Goal: Task Accomplishment & Management: Use online tool/utility

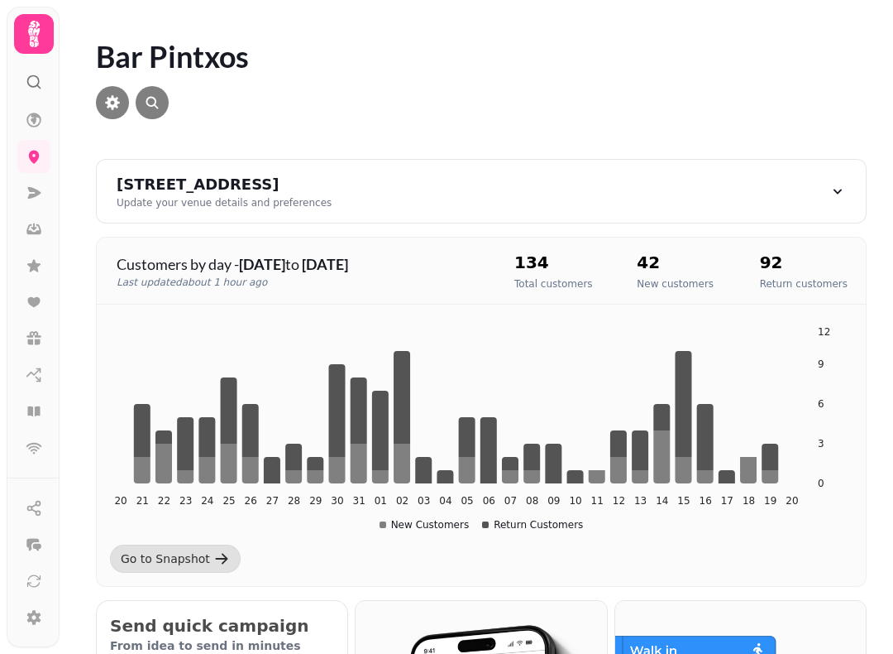
click at [399, 382] on icon at bounding box center [402, 397] width 17 height 93
click at [408, 341] on icon "20 21 22 23 24 25 26 27 28 29 30 31 01 02 03 04 05 06 07 08 09 10 11 12 13 14 1…" at bounding box center [481, 427] width 743 height 207
click at [398, 441] on icon at bounding box center [402, 397] width 17 height 93
click at [32, 198] on icon at bounding box center [34, 193] width 13 height 12
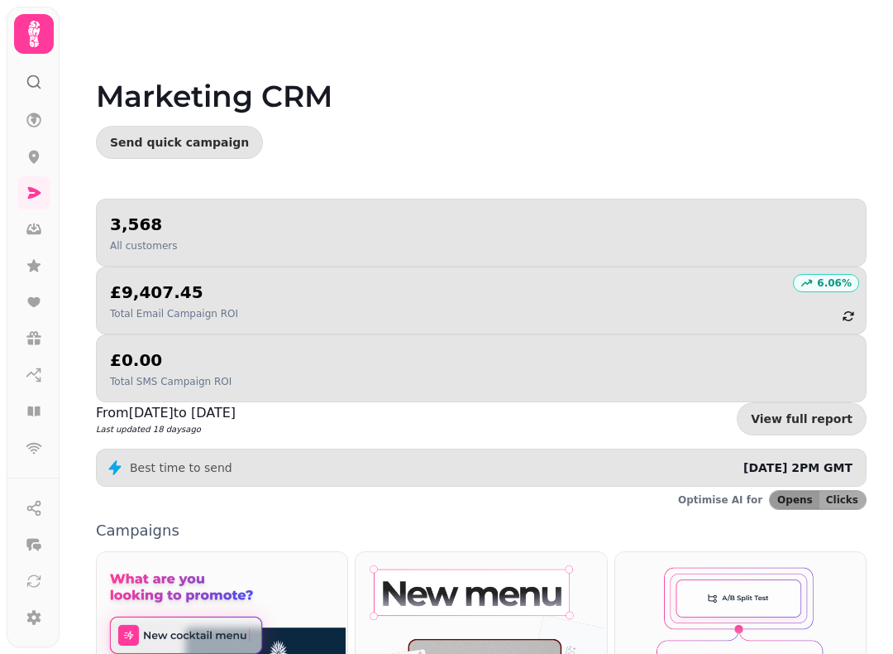
click at [52, 76] on div at bounding box center [33, 326] width 53 height 639
click at [43, 31] on icon at bounding box center [33, 33] width 33 height 33
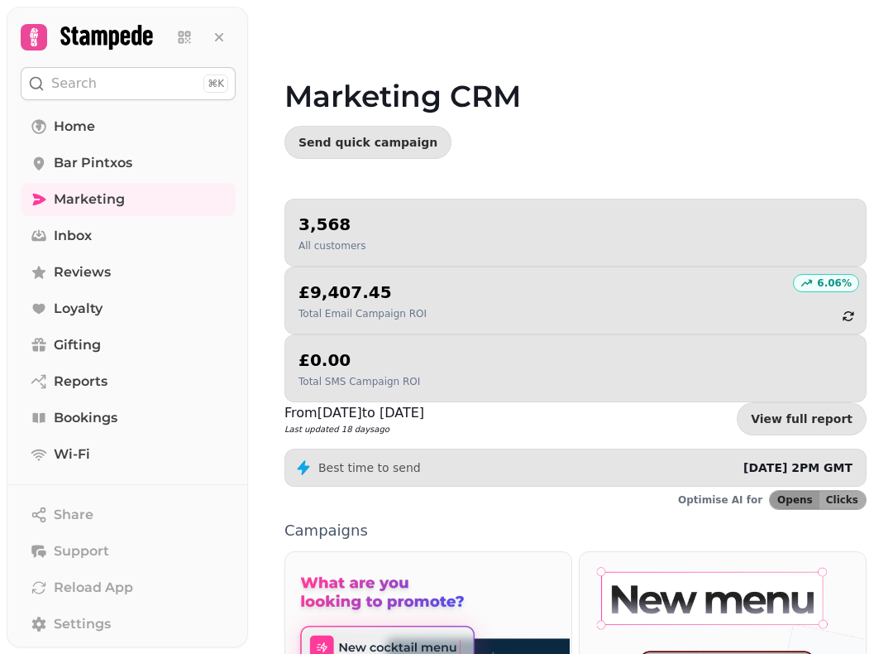
click at [113, 417] on span "Bookings" at bounding box center [86, 418] width 64 height 20
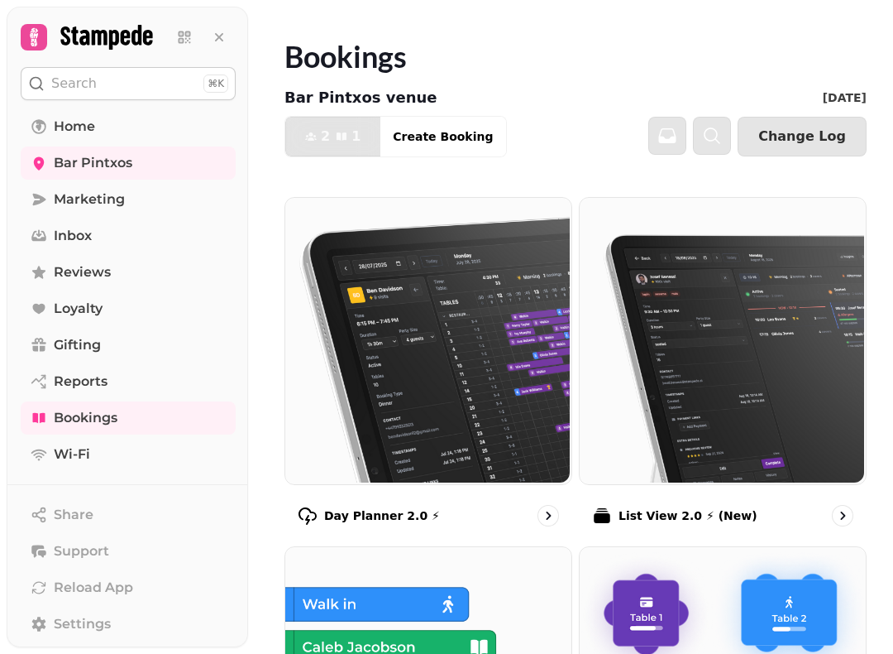
click at [458, 328] on img at bounding box center [427, 339] width 286 height 286
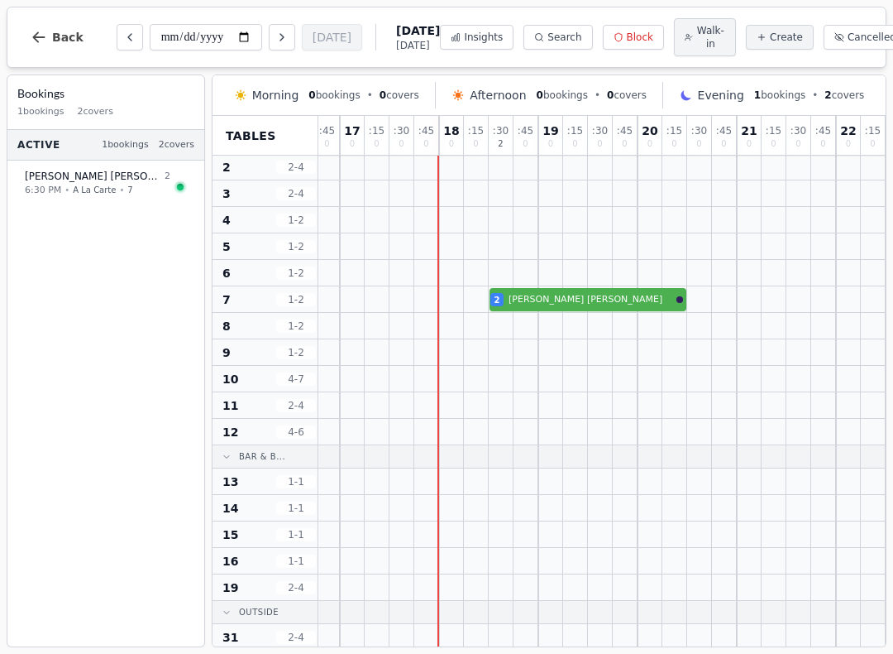
scroll to position [50, 475]
click at [132, 30] on button "Previous day" at bounding box center [130, 37] width 26 height 26
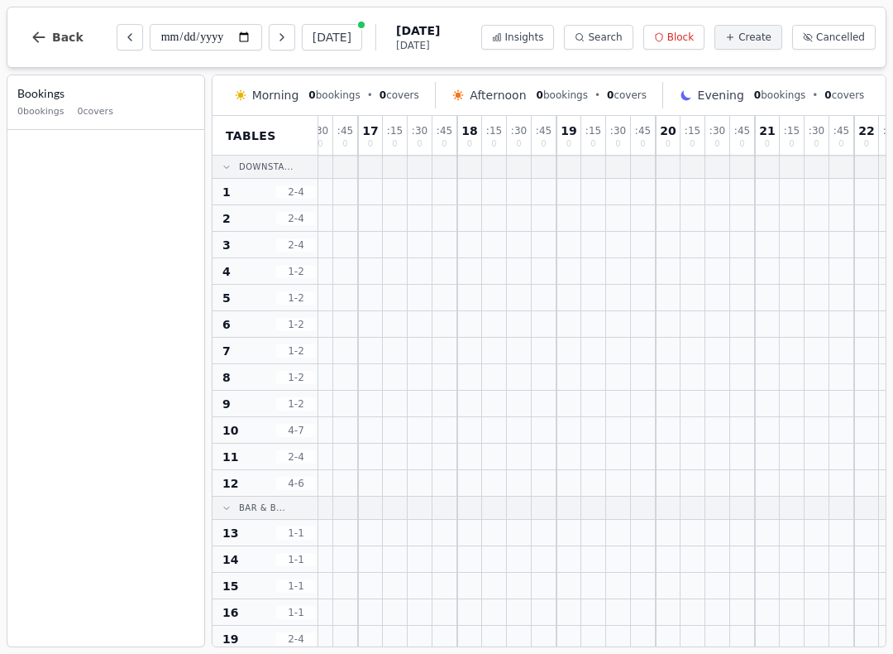
scroll to position [0, 456]
click at [269, 36] on button "Next day" at bounding box center [282, 37] width 26 height 26
type input "**********"
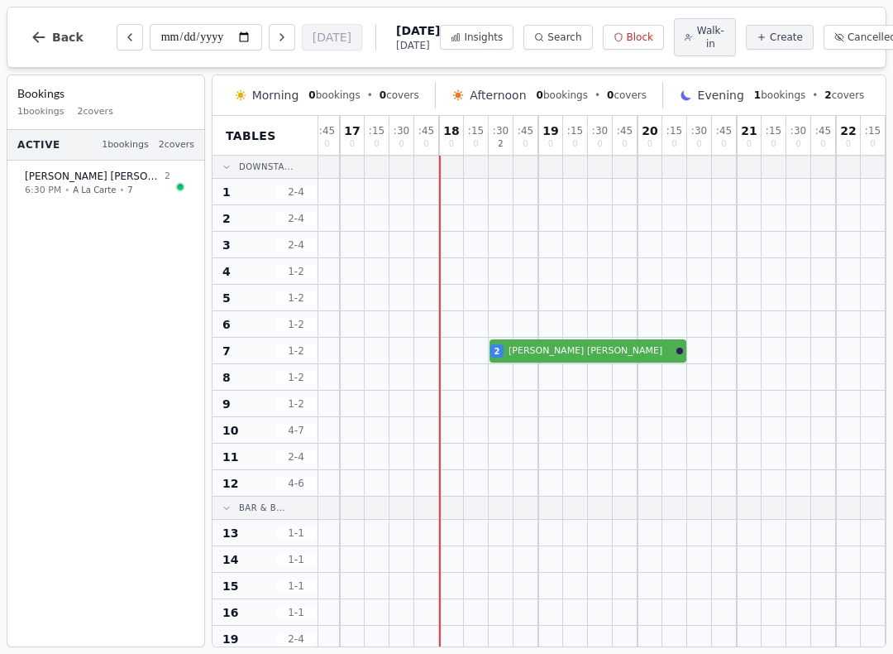
scroll to position [0, 475]
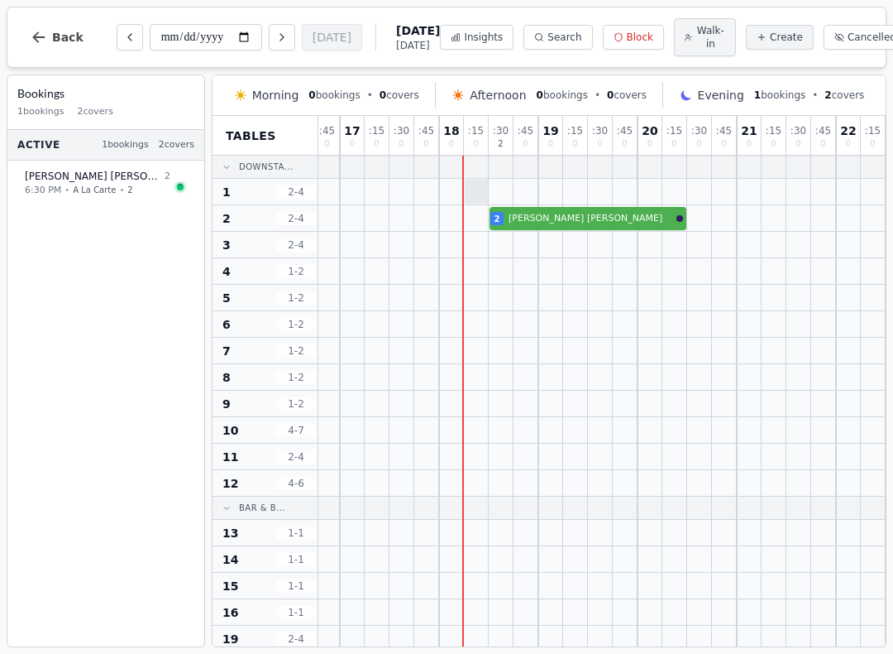
click at [476, 189] on div at bounding box center [477, 192] width 24 height 24
click at [478, 196] on div at bounding box center [476, 192] width 25 height 26
click at [697, 26] on span "Walk-in" at bounding box center [711, 37] width 29 height 26
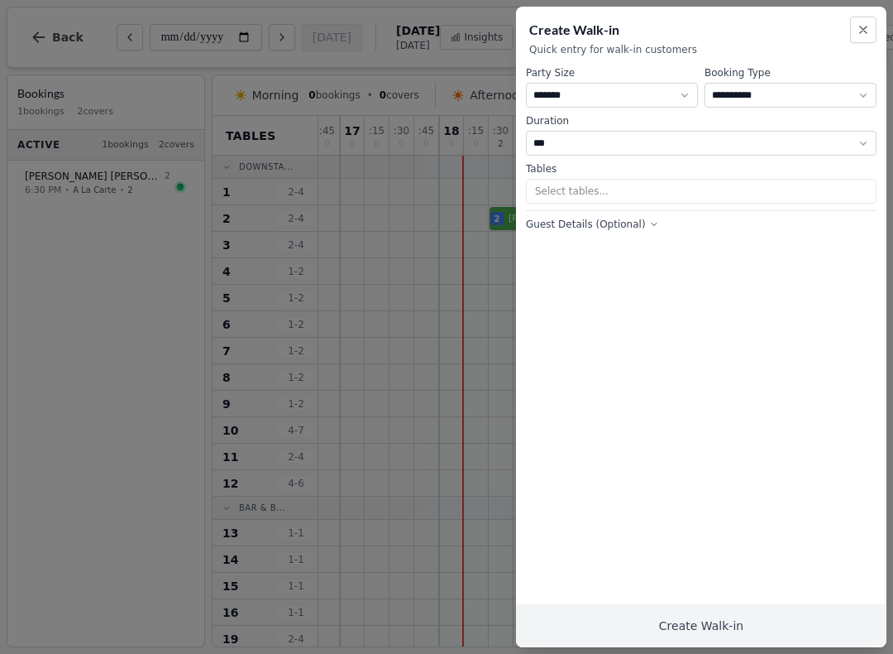
select select "****"
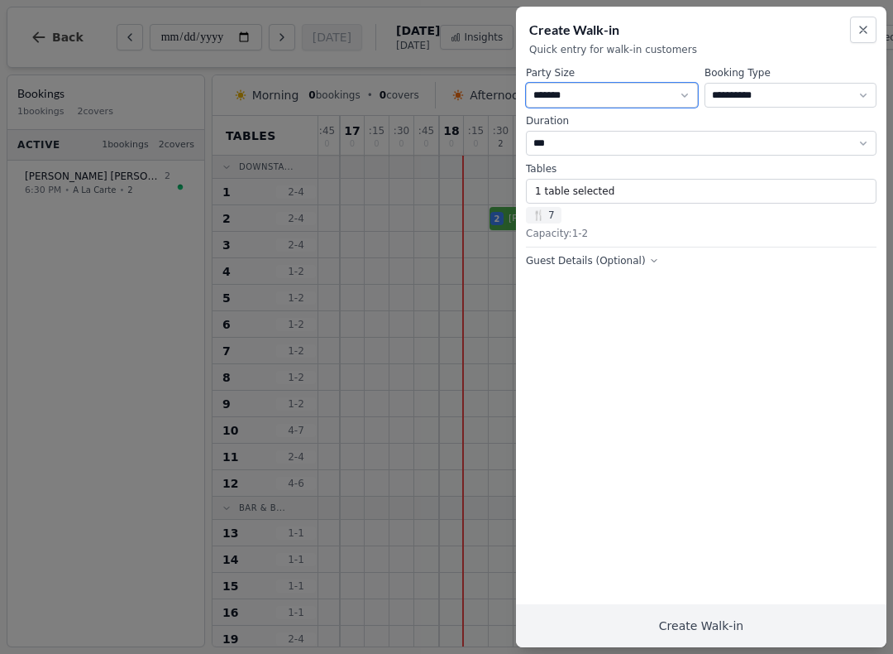
click at [666, 92] on select "* ***** * ****** * ****** * ****** * ****** * ****** * ****** * ****** * ******…" at bounding box center [612, 95] width 172 height 25
select select "*"
click at [642, 189] on button "1 table selected" at bounding box center [701, 191] width 351 height 25
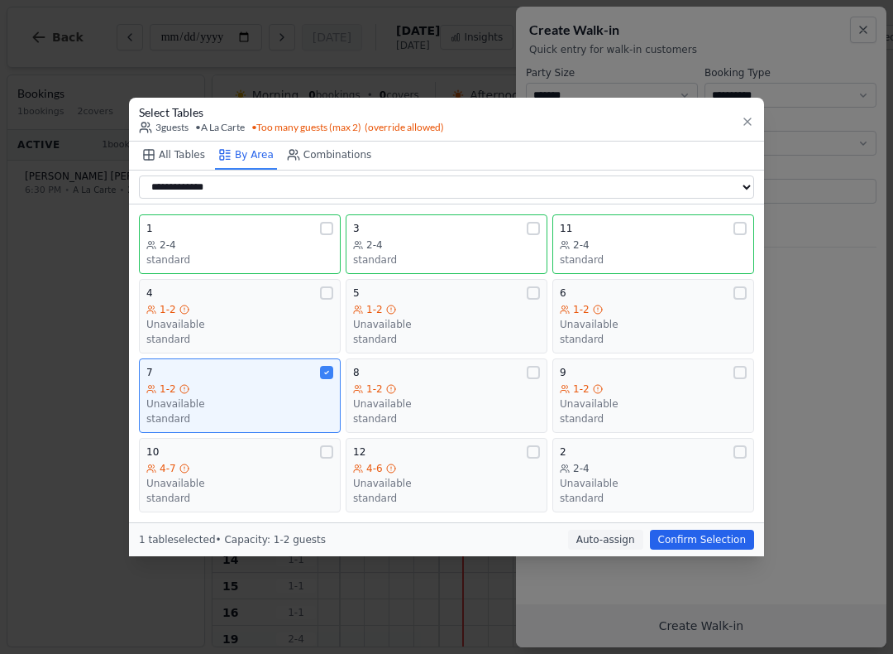
click at [261, 228] on div "1" at bounding box center [239, 228] width 187 height 13
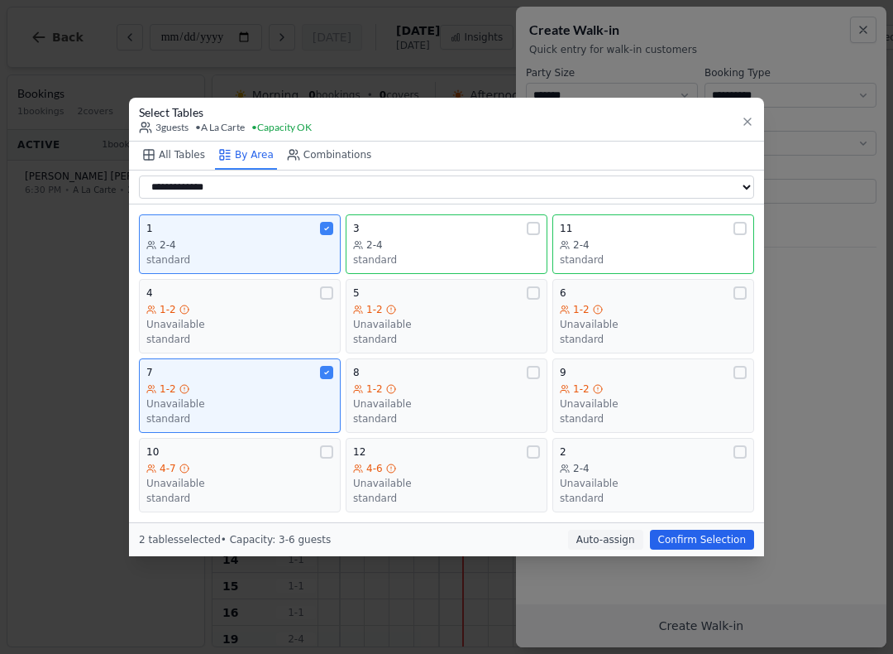
click at [246, 390] on div "1-2" at bounding box center [239, 388] width 187 height 13
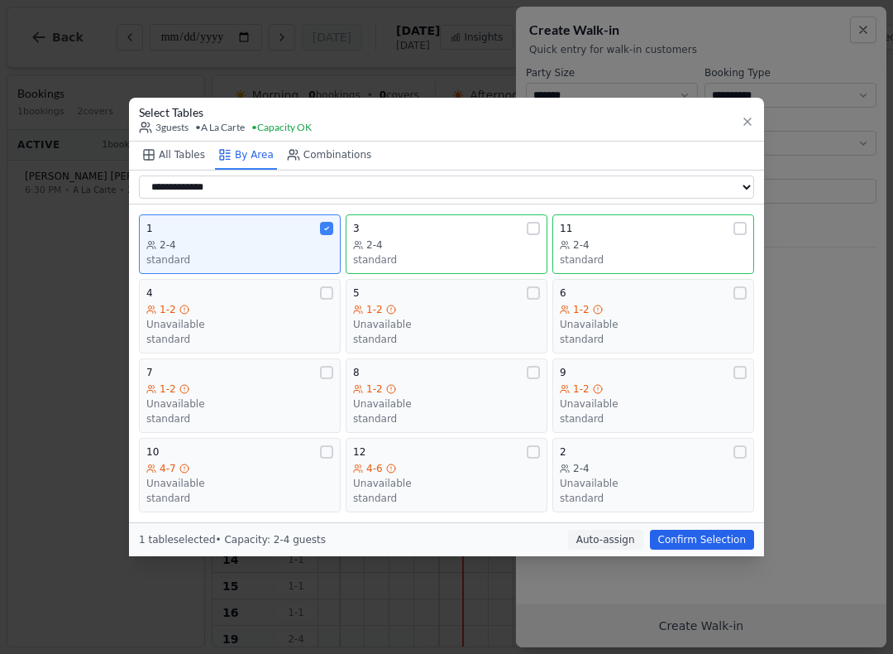
click at [712, 534] on button "Confirm Selection" at bounding box center [702, 539] width 104 height 20
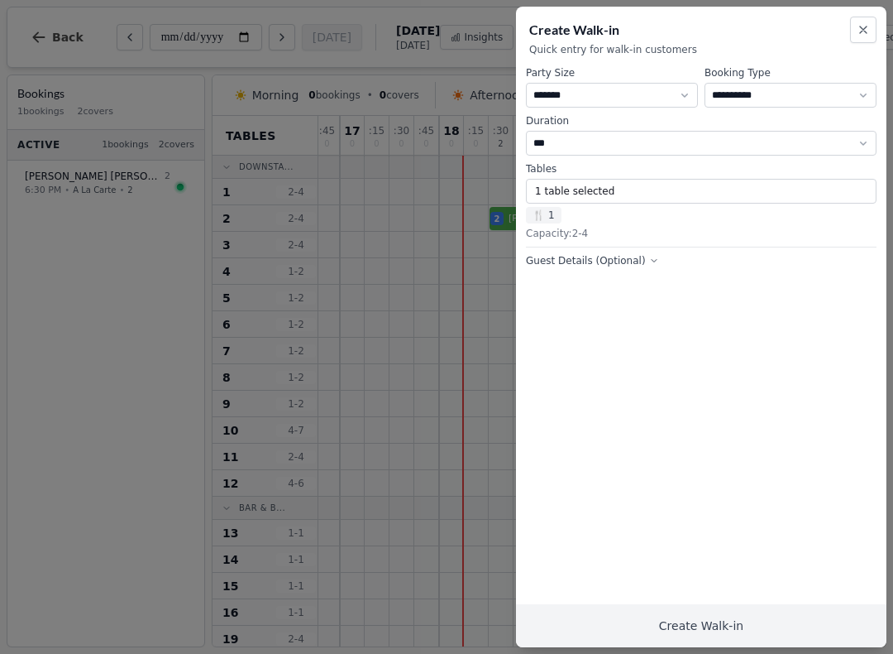
click at [749, 624] on button "Create Walk-in" at bounding box center [701, 625] width 371 height 43
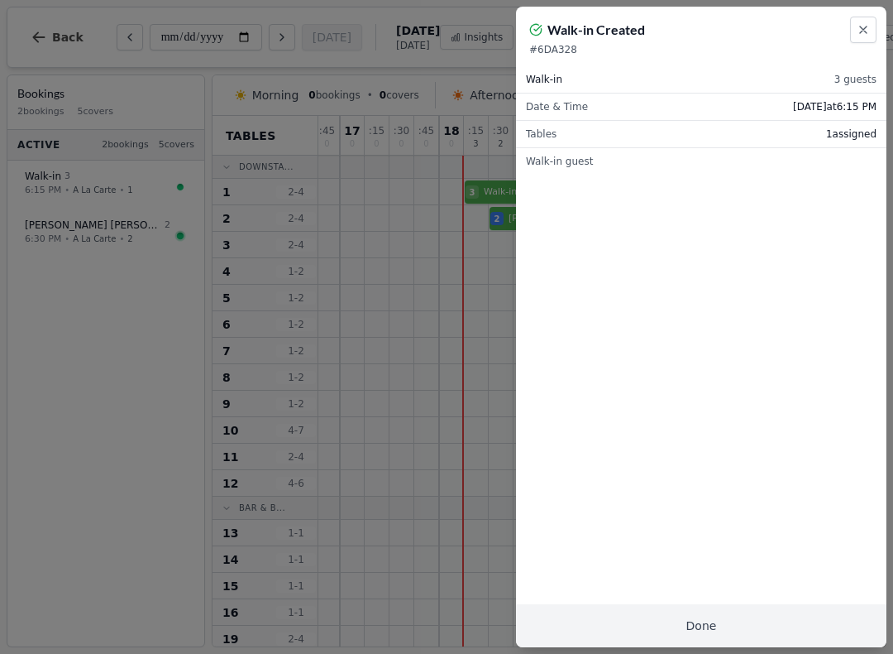
click at [736, 616] on button "Done" at bounding box center [701, 625] width 371 height 43
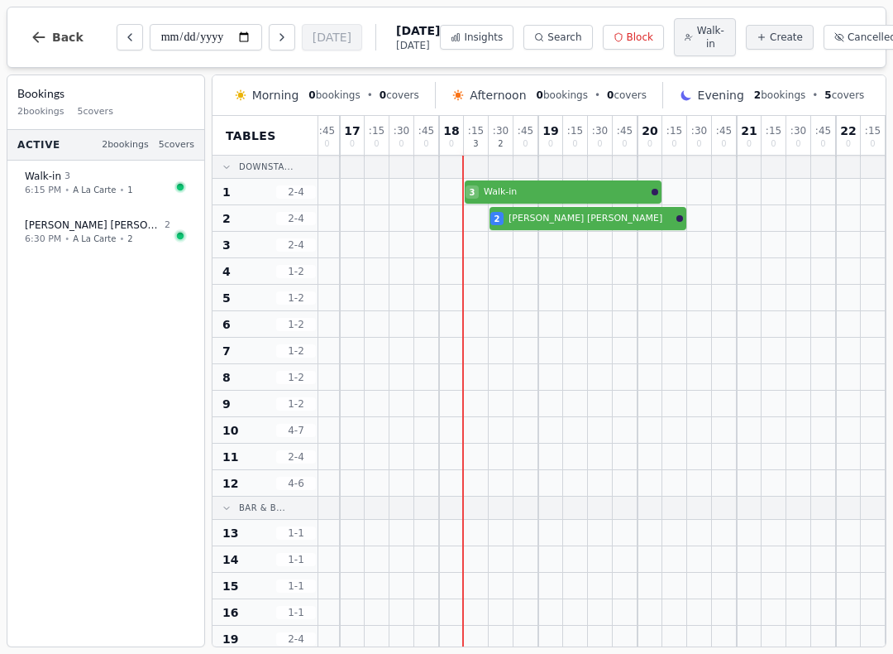
select select "****"
select select "*"
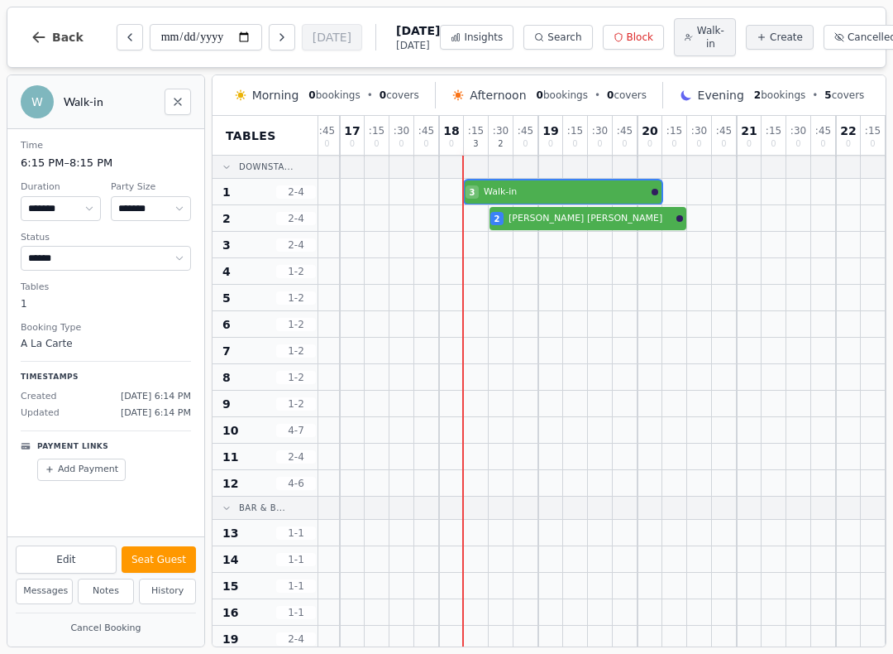
click at [165, 558] on button "Seat Guest" at bounding box center [159, 559] width 74 height 26
select select "******"
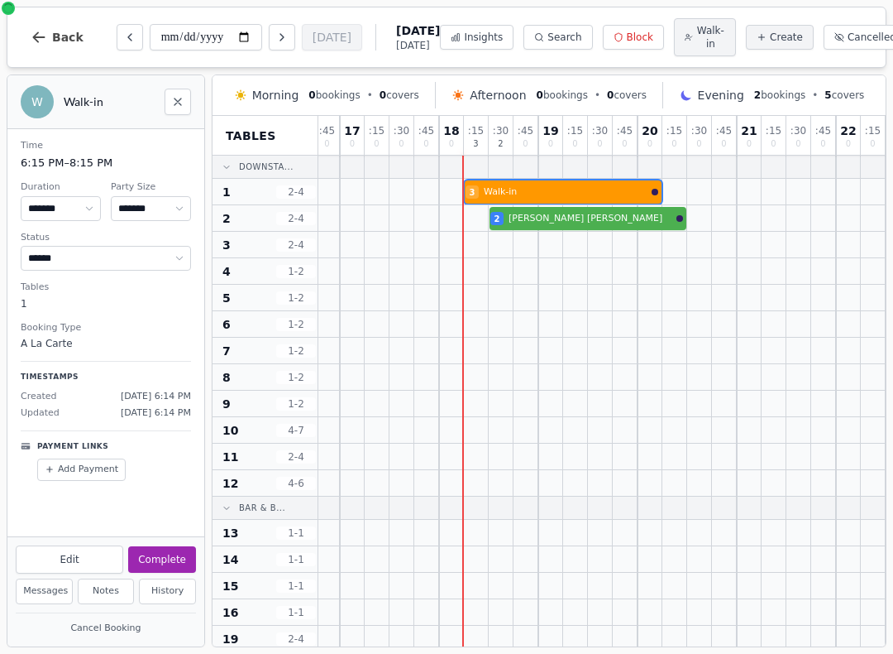
scroll to position [0, 470]
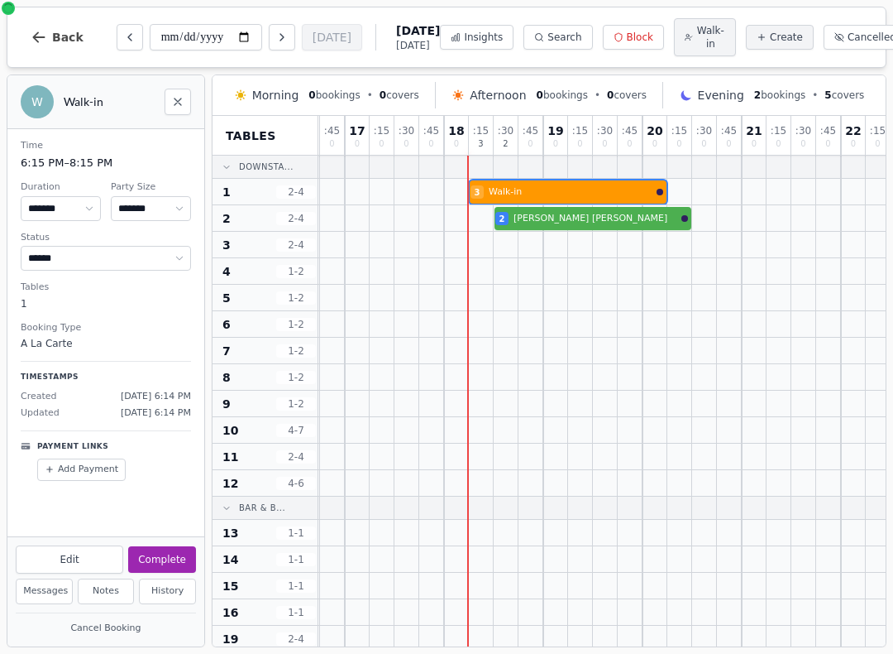
select select "*"
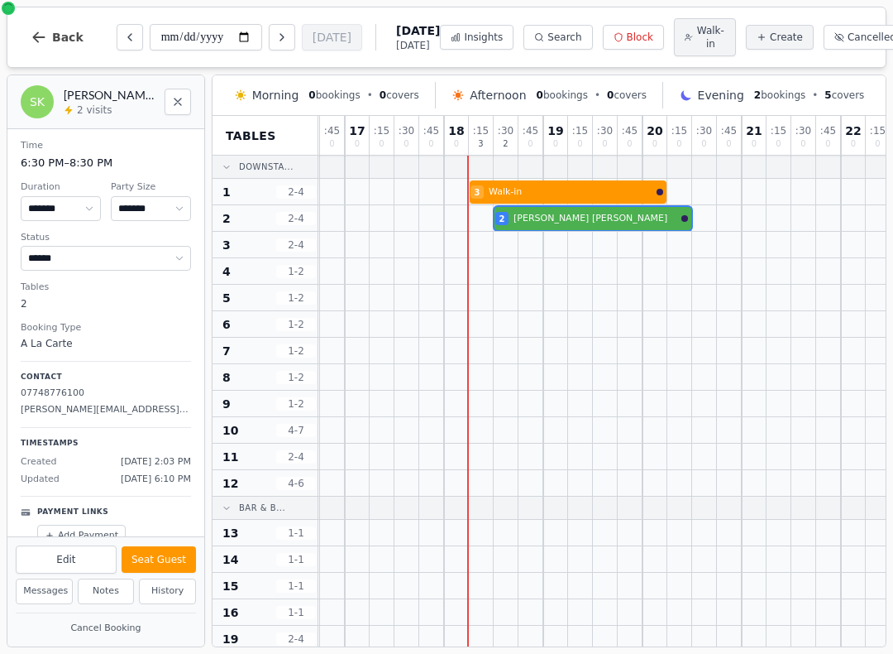
click at [615, 223] on div "2 [PERSON_NAME]" at bounding box center [370, 218] width 1042 height 26
click at [160, 553] on button "Seat Guest" at bounding box center [159, 559] width 74 height 26
select select "******"
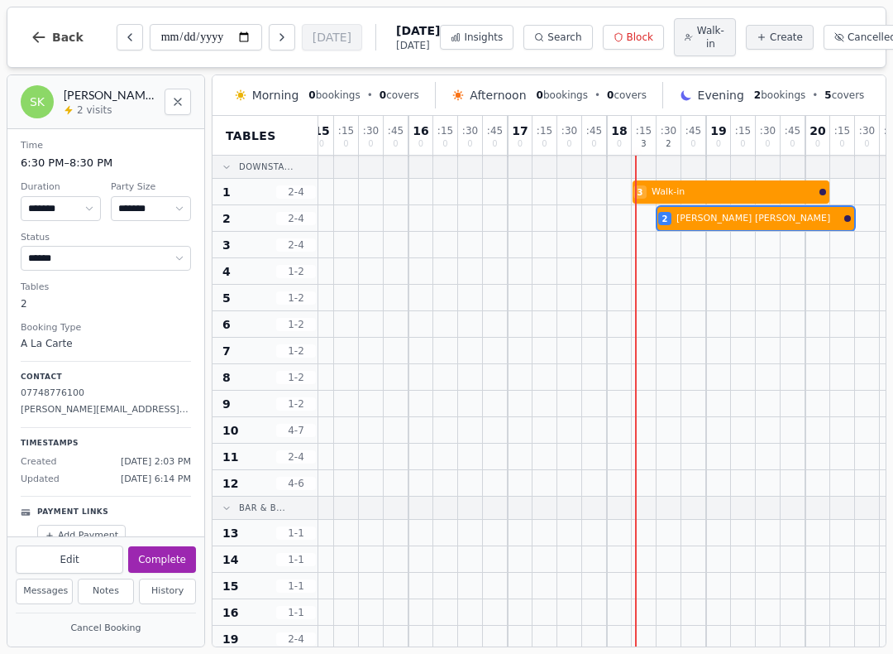
scroll to position [0, 309]
